Goal: Task Accomplishment & Management: Manage account settings

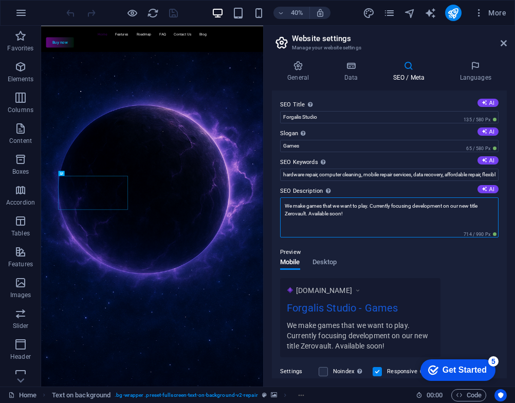
click at [380, 217] on textarea "We make games that we want to play. Currently focusing development on our new t…" at bounding box center [389, 217] width 218 height 40
drag, startPoint x: 380, startPoint y: 217, endPoint x: 274, endPoint y: 201, distance: 107.6
click at [355, 214] on textarea "We make games that we want to play. Currently focusing development on our new t…" at bounding box center [389, 217] width 218 height 40
drag, startPoint x: 355, startPoint y: 214, endPoint x: 372, endPoint y: 204, distance: 19.7
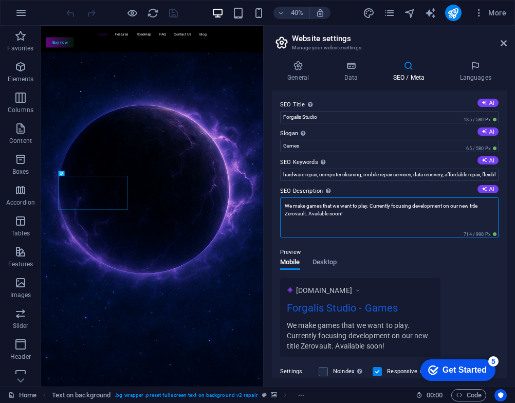
click at [372, 204] on textarea "We make games that we want to play. Currently focusing development on our new t…" at bounding box center [389, 217] width 218 height 40
paste textarea "Forgalis Studio is developing ZV, a sci-fantasy action RPG about survival, mast…"
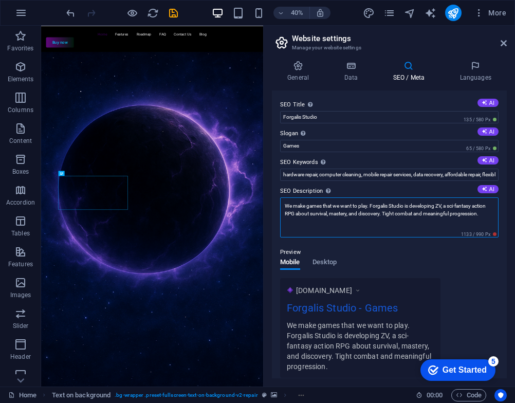
drag, startPoint x: 371, startPoint y: 204, endPoint x: 266, endPoint y: 204, distance: 104.9
click at [266, 204] on div "General Data SEO / Meta Languages Website name [DOMAIN_NAME] Logo Drag files he…" at bounding box center [389, 219] width 251 height 334
click at [419, 211] on textarea "Forgalis Studio is developing ZV, a sci-fantasy action RPG about survival, mast…" at bounding box center [389, 217] width 218 height 40
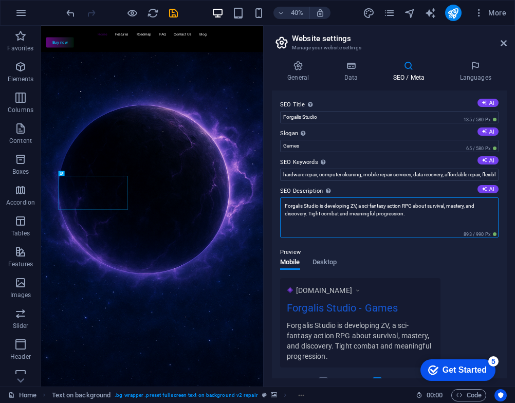
drag, startPoint x: 416, startPoint y: 215, endPoint x: 309, endPoint y: 212, distance: 107.5
click at [309, 212] on textarea "Forgalis Studio is developing ZV, a sci-fantasy action RPG about survival, mast…" at bounding box center [389, 217] width 218 height 40
paste textarea "We make games that we want to play"
click at [409, 213] on textarea "Forgalis Studio is developing ZV, a sci-fantasy action RPG about survival, mast…" at bounding box center [389, 217] width 218 height 40
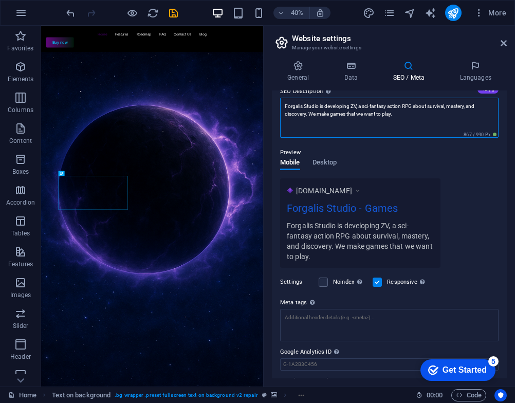
scroll to position [127, 0]
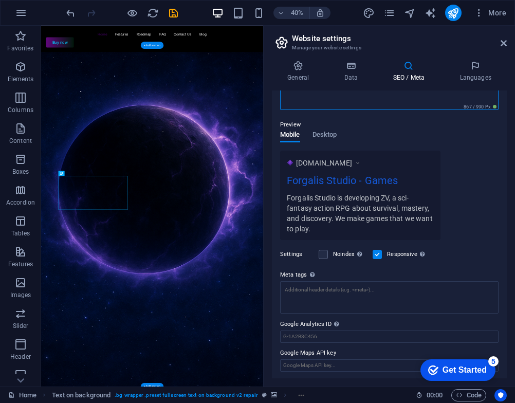
type textarea "Forgalis Studio is developing ZV, a sci-fantasy action RPG about survival, mast…"
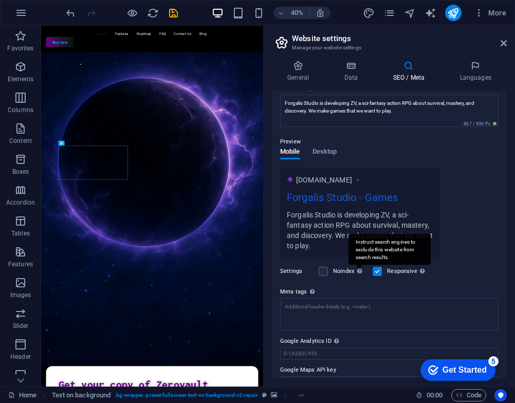
scroll to position [17, 0]
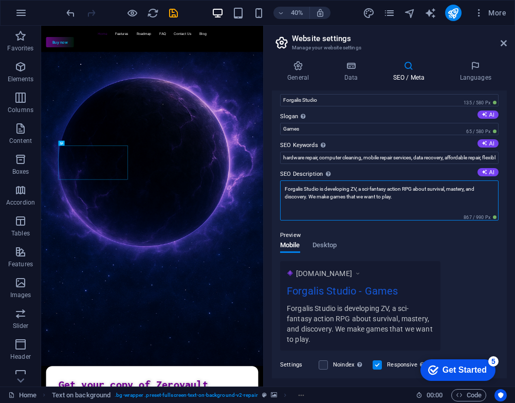
click at [350, 199] on textarea "Forgalis Studio is developing ZV, a sci-fantasy action RPG about survival, mast…" at bounding box center [389, 200] width 218 height 40
click at [393, 199] on textarea "Forgalis Studio is developing ZV, a sci-fantasy action RPG about survival, mast…" at bounding box center [389, 200] width 218 height 40
click at [405, 197] on textarea "Forgalis Studio is developing ZV, a sci-fantasy action RPG about survival, mast…" at bounding box center [389, 200] width 218 height 40
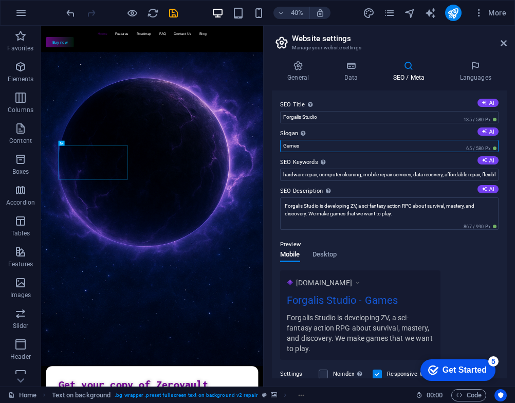
drag, startPoint x: 324, startPoint y: 148, endPoint x: 265, endPoint y: 147, distance: 58.6
paste input "We forge worlds."
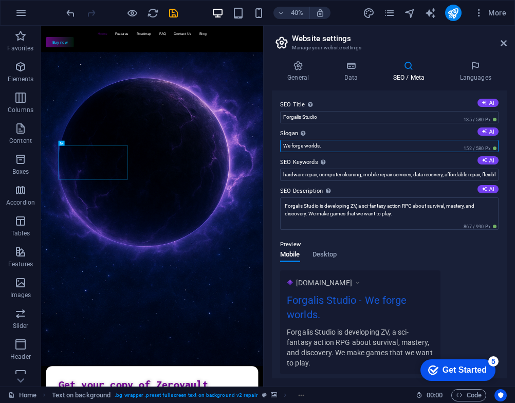
type input "We forge worlds."
click at [0, 0] on div "Preview Mobile Desktop [DOMAIN_NAME] Forgalis Studio - We forge worlds. Forgali…" at bounding box center [0, 0] width 0 height 0
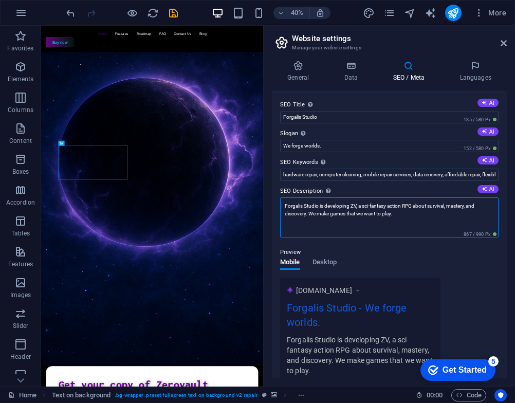
click at [440, 216] on textarea "Forgalis Studio is developing ZV, a sci-fantasy action RPG about survival, mast…" at bounding box center [389, 217] width 218 height 40
paste textarea "Combat. Discovery. Secrets."
click at [410, 227] on textarea "Forgalis Studio is developing ZV, a sci-fantasy action RPG about survival, mast…" at bounding box center [389, 217] width 218 height 40
type textarea "Forgalis Studio is developing ZV, a sci-fantasy action RPG about survival, mast…"
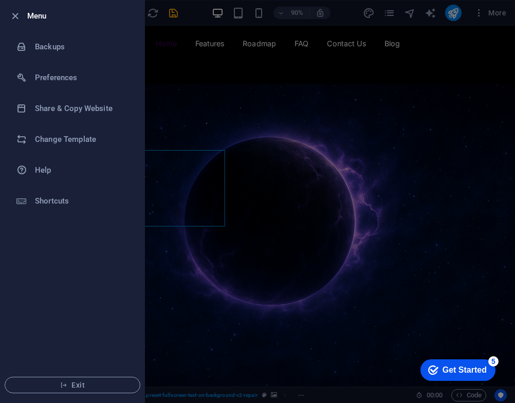
click at [183, 28] on div at bounding box center [257, 201] width 515 height 403
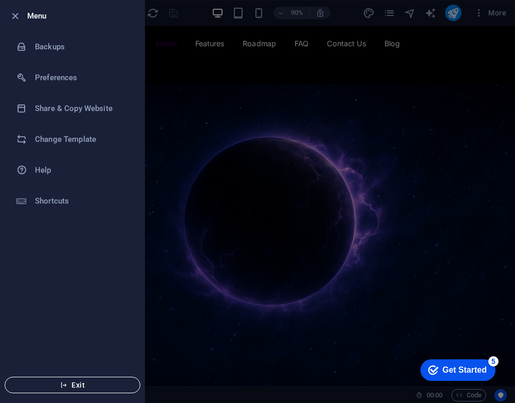
click at [66, 385] on icon "button" at bounding box center [63, 384] width 7 height 7
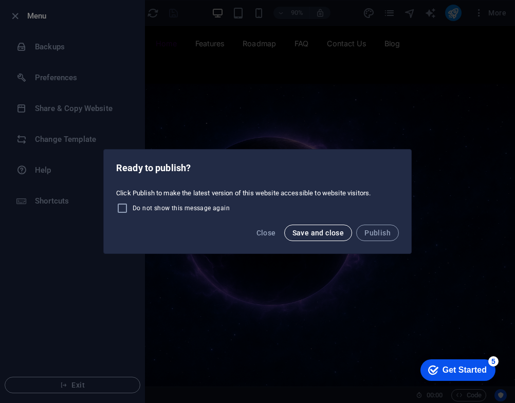
click at [334, 232] on span "Save and close" at bounding box center [319, 233] width 52 height 8
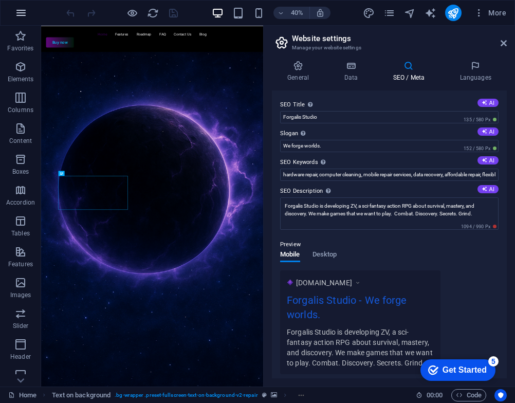
click at [23, 10] on icon "button" at bounding box center [21, 13] width 12 height 12
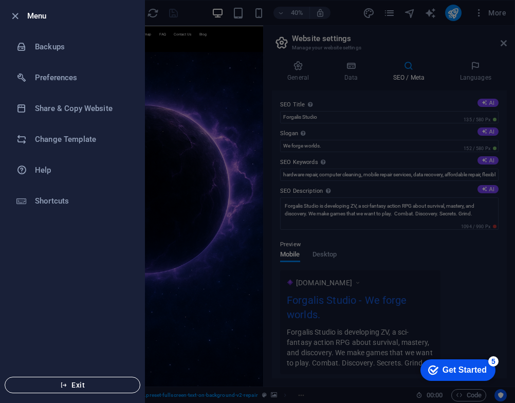
click at [69, 382] on span "Exit" at bounding box center [72, 385] width 118 height 8
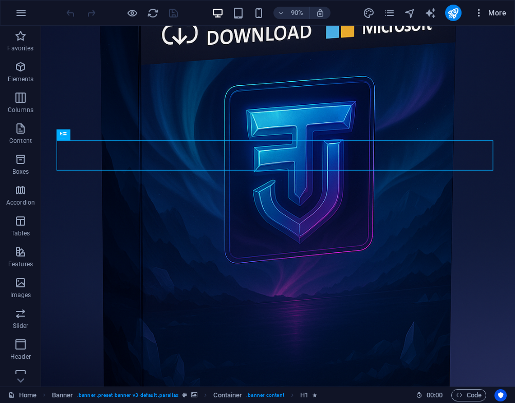
click at [0, 0] on icon "button" at bounding box center [0, 0] width 0 height 0
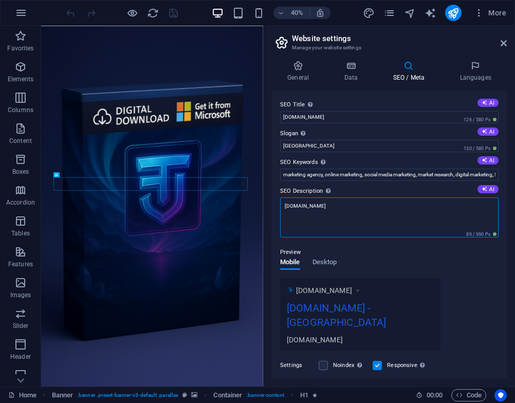
drag, startPoint x: 415, startPoint y: 237, endPoint x: 451, endPoint y: 485, distance: 250.9
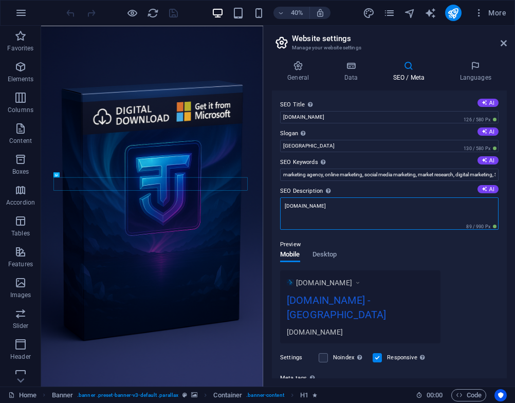
click at [324, 207] on textarea "3.forgalis.com" at bounding box center [389, 213] width 218 height 32
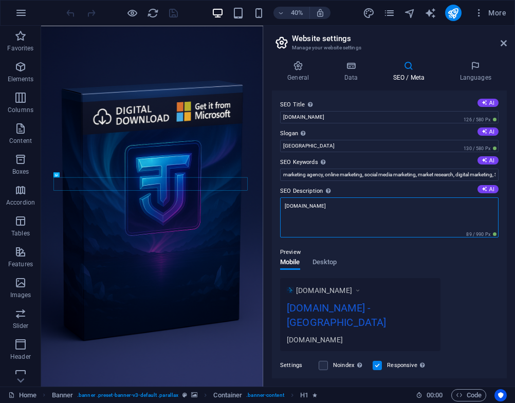
paste textarea "Practical software for real workflows."
click at [380, 208] on textarea "Practical software for real workflows." at bounding box center [389, 217] width 218 height 40
type textarea "Practical software for real workflows."
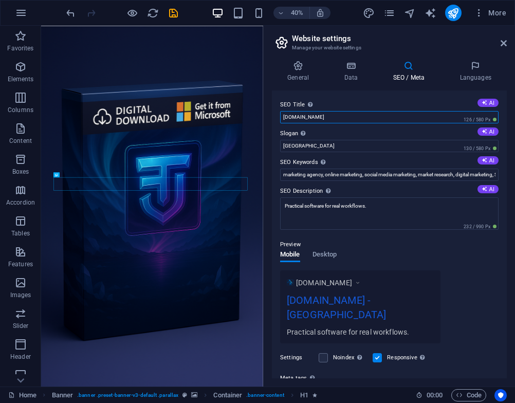
drag, startPoint x: 366, startPoint y: 144, endPoint x: 531, endPoint y: 261, distance: 202.2
click at [361, 117] on input "3.forgalis.com" at bounding box center [389, 117] width 218 height 12
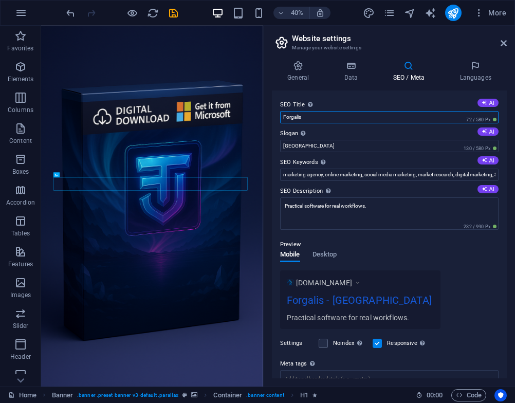
click at [361, 117] on input "Forgalis" at bounding box center [389, 117] width 218 height 12
type input "Forgalis"
click at [367, 106] on label "SEO Title The title of your website - make it something that stands out in sear…" at bounding box center [389, 105] width 218 height 12
click at [367, 111] on input "Forgalis" at bounding box center [389, 117] width 218 height 12
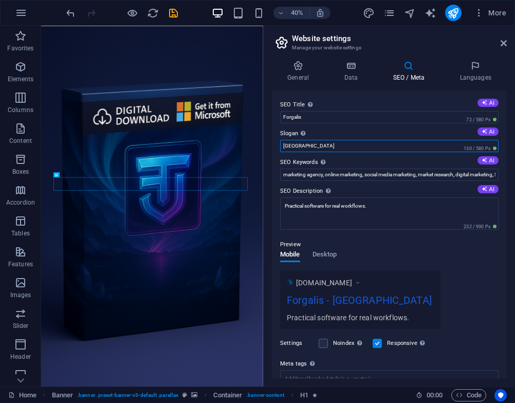
click at [356, 144] on input "San Francisco" at bounding box center [389, 146] width 218 height 12
drag, startPoint x: 382, startPoint y: 171, endPoint x: 579, endPoint y: 313, distance: 242.3
click at [328, 143] on input "San Francisco" at bounding box center [389, 146] width 218 height 12
paste input "imple. Reliable. Yours."
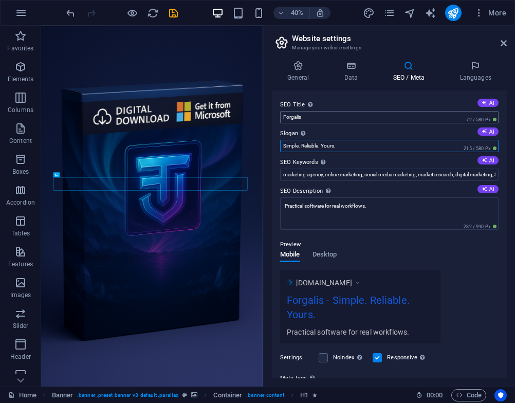
type input "Simple. Reliable. Yours."
click at [311, 120] on input "Forgalis" at bounding box center [389, 117] width 218 height 12
type input "Forgalis Software"
click at [351, 144] on input "Simple. Reliable. Yours." at bounding box center [389, 146] width 218 height 12
drag, startPoint x: 375, startPoint y: 172, endPoint x: 595, endPoint y: 333, distance: 272.7
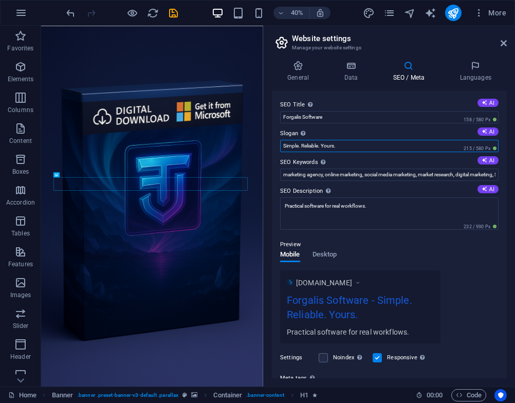
click at [291, 142] on input "Simple. Reliable. Yours." at bounding box center [389, 146] width 218 height 12
drag, startPoint x: 336, startPoint y: 144, endPoint x: 277, endPoint y: 144, distance: 59.6
click at [277, 144] on div "SEO Title The title of your website - make it something that stands out in sear…" at bounding box center [389, 234] width 235 height 288
type input "Trading Journal"
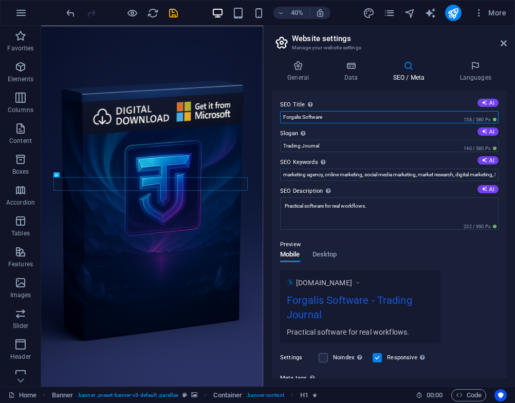
click at [321, 117] on input "Forgalis Software" at bounding box center [389, 117] width 218 height 12
click at [360, 117] on input "Forgalis" at bounding box center [389, 117] width 218 height 12
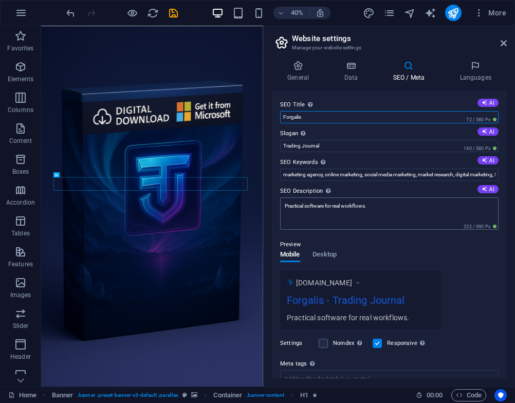
type input "Forgalis"
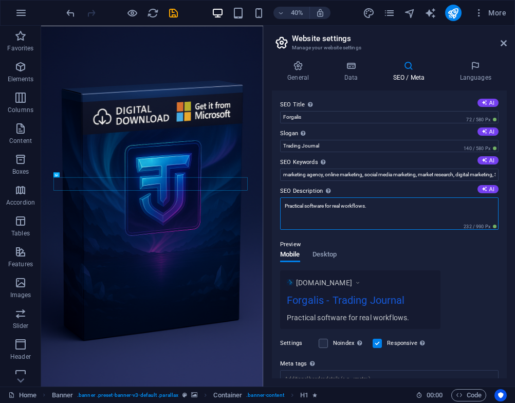
click at [376, 209] on textarea "Practical software for real workflows." at bounding box center [389, 213] width 218 height 32
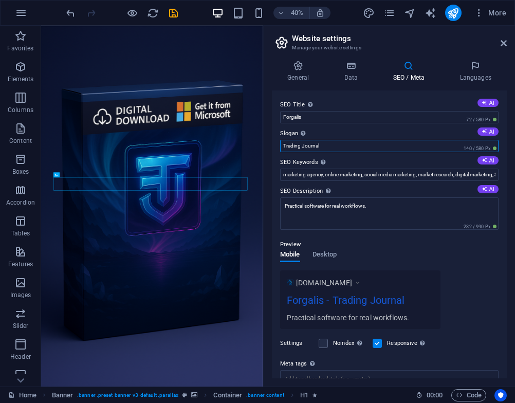
click at [359, 149] on input "Trading Journal" at bounding box center [389, 146] width 218 height 12
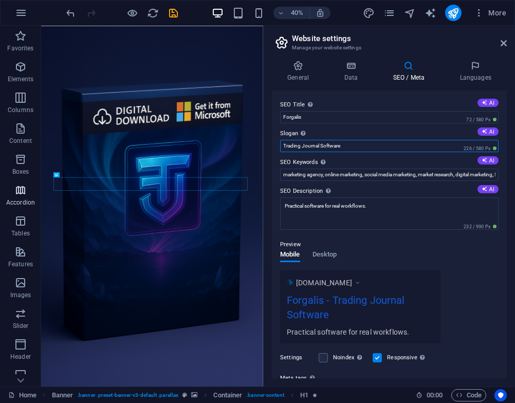
type input "Trading Journal Software"
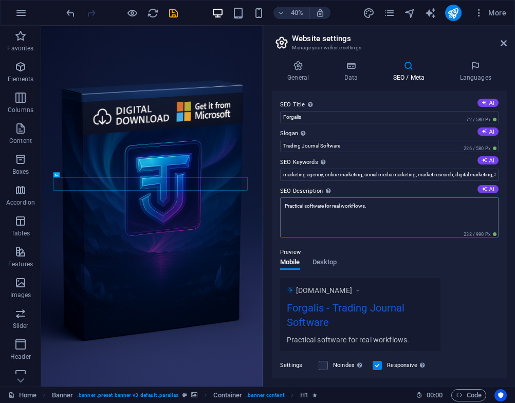
click at [403, 213] on textarea "Practical software for real workflows." at bounding box center [389, 217] width 218 height 40
paste textarea "Simple. Reliable. Yours."
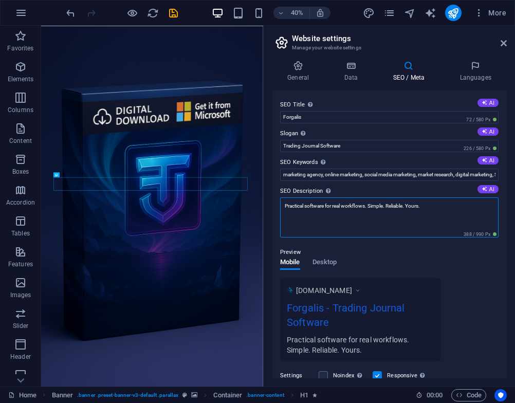
type textarea "Practical software for real workflows. Simple. Reliable. Yours."
click at [387, 248] on div "Preview" at bounding box center [389, 252] width 218 height 12
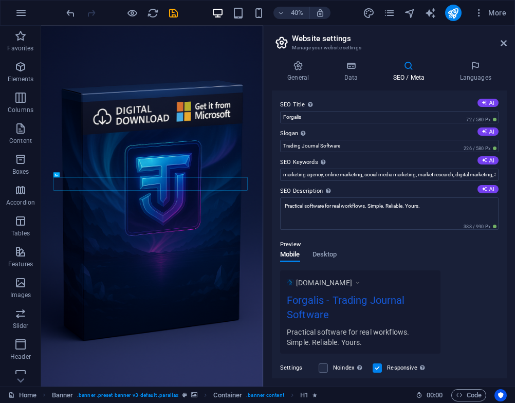
click at [404, 244] on div "Preview" at bounding box center [389, 245] width 218 height 12
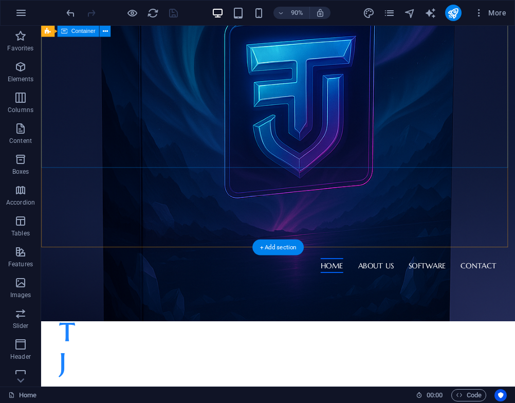
scroll to position [308, 0]
